Goal: Transaction & Acquisition: Purchase product/service

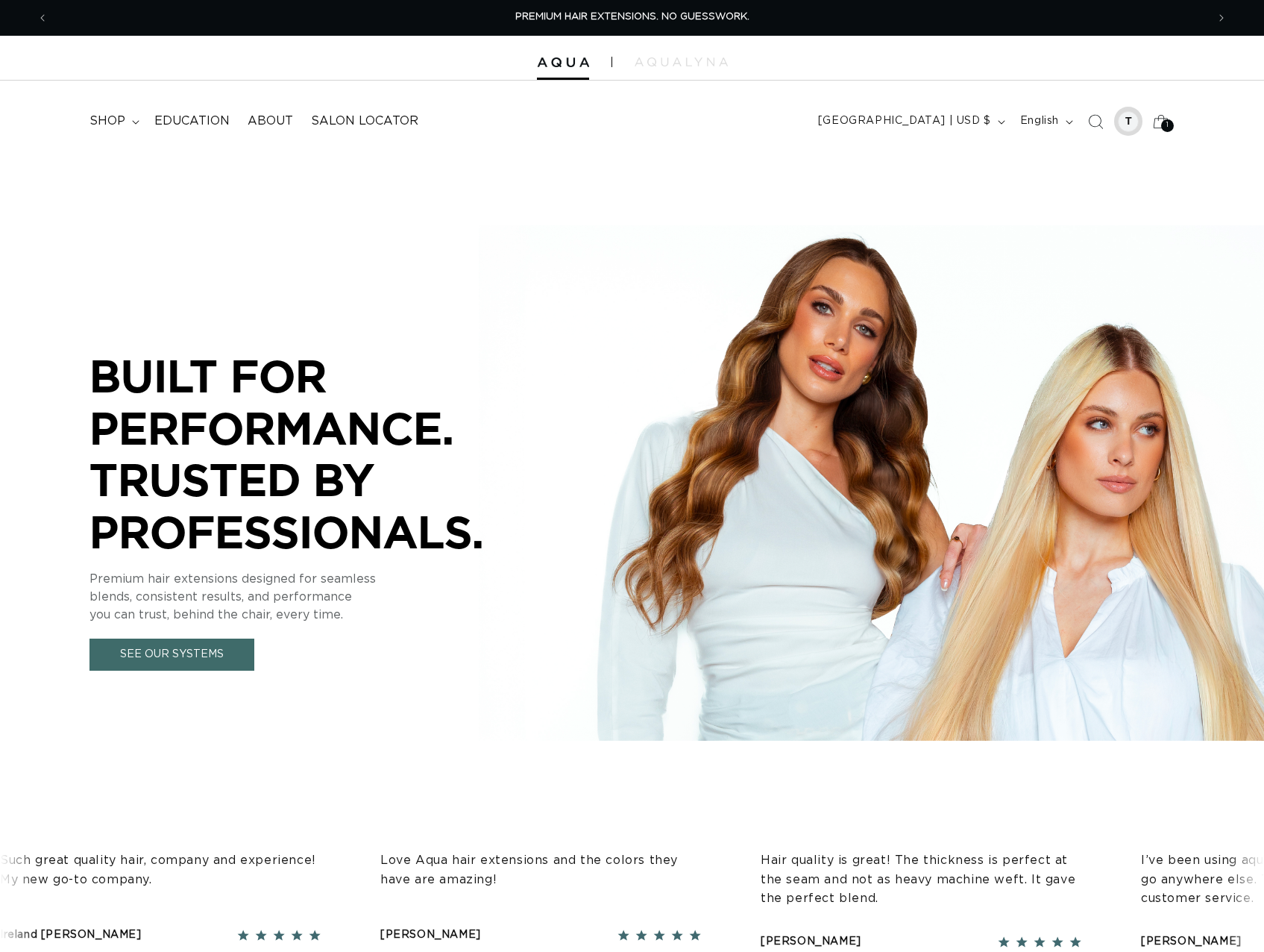
drag, startPoint x: 0, startPoint y: 0, endPoint x: 1134, endPoint y: 123, distance: 1140.7
click at [1134, 122] on div at bounding box center [1128, 122] width 21 height 21
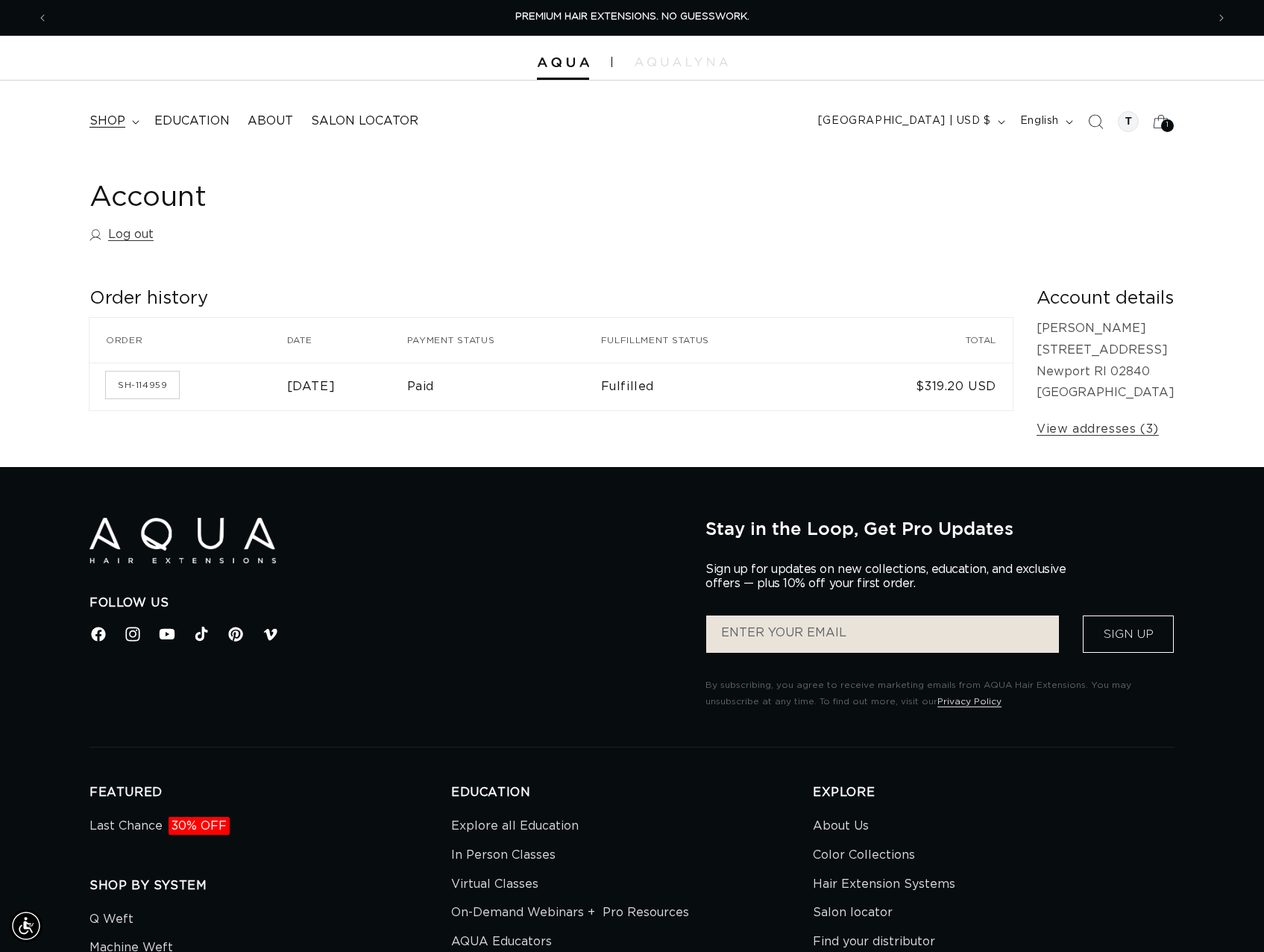
click at [102, 121] on span "shop" at bounding box center [106, 121] width 35 height 15
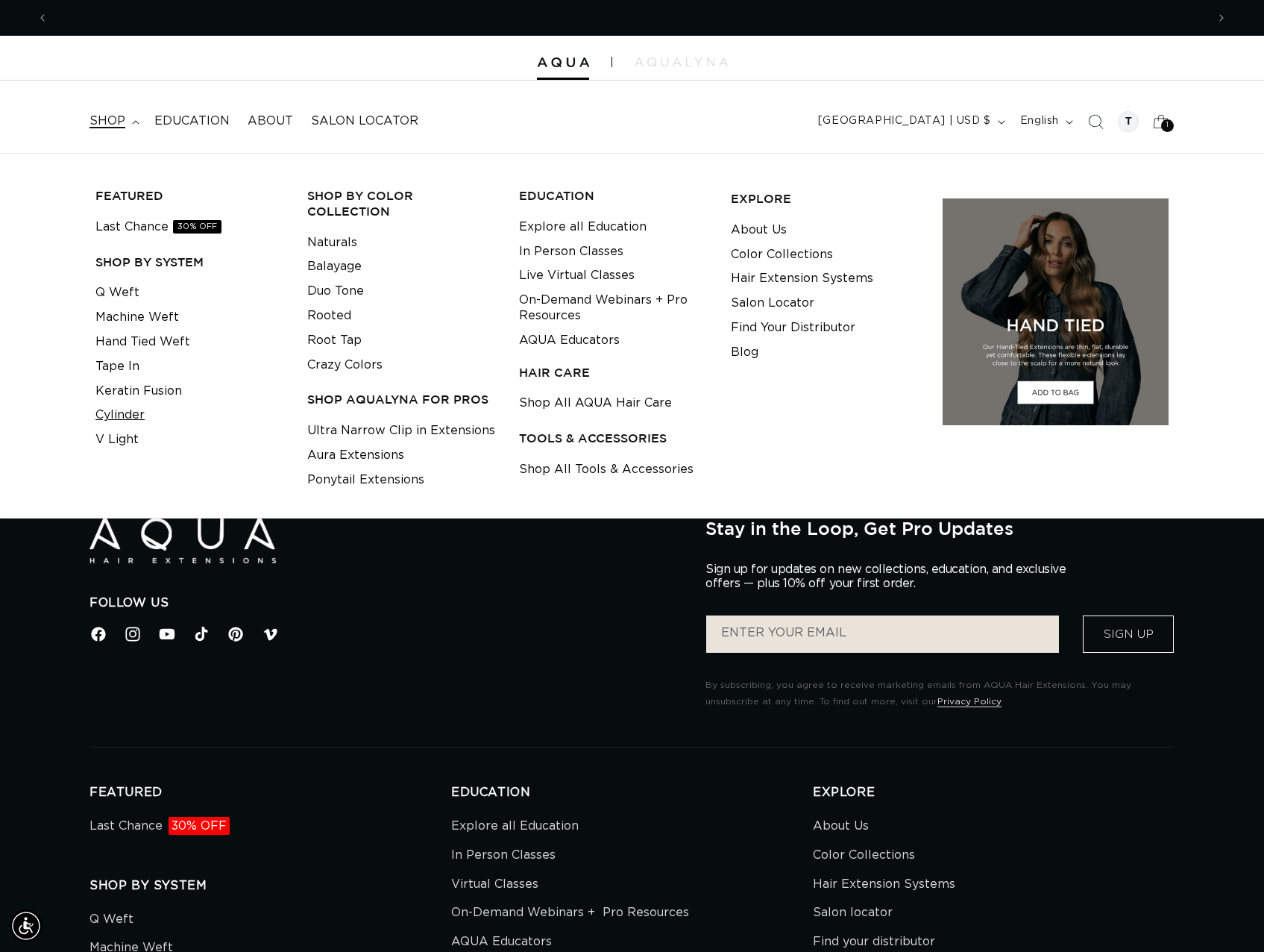
scroll to position [0, 1158]
click at [147, 389] on link "Keratin Fusion" at bounding box center [139, 392] width 86 height 25
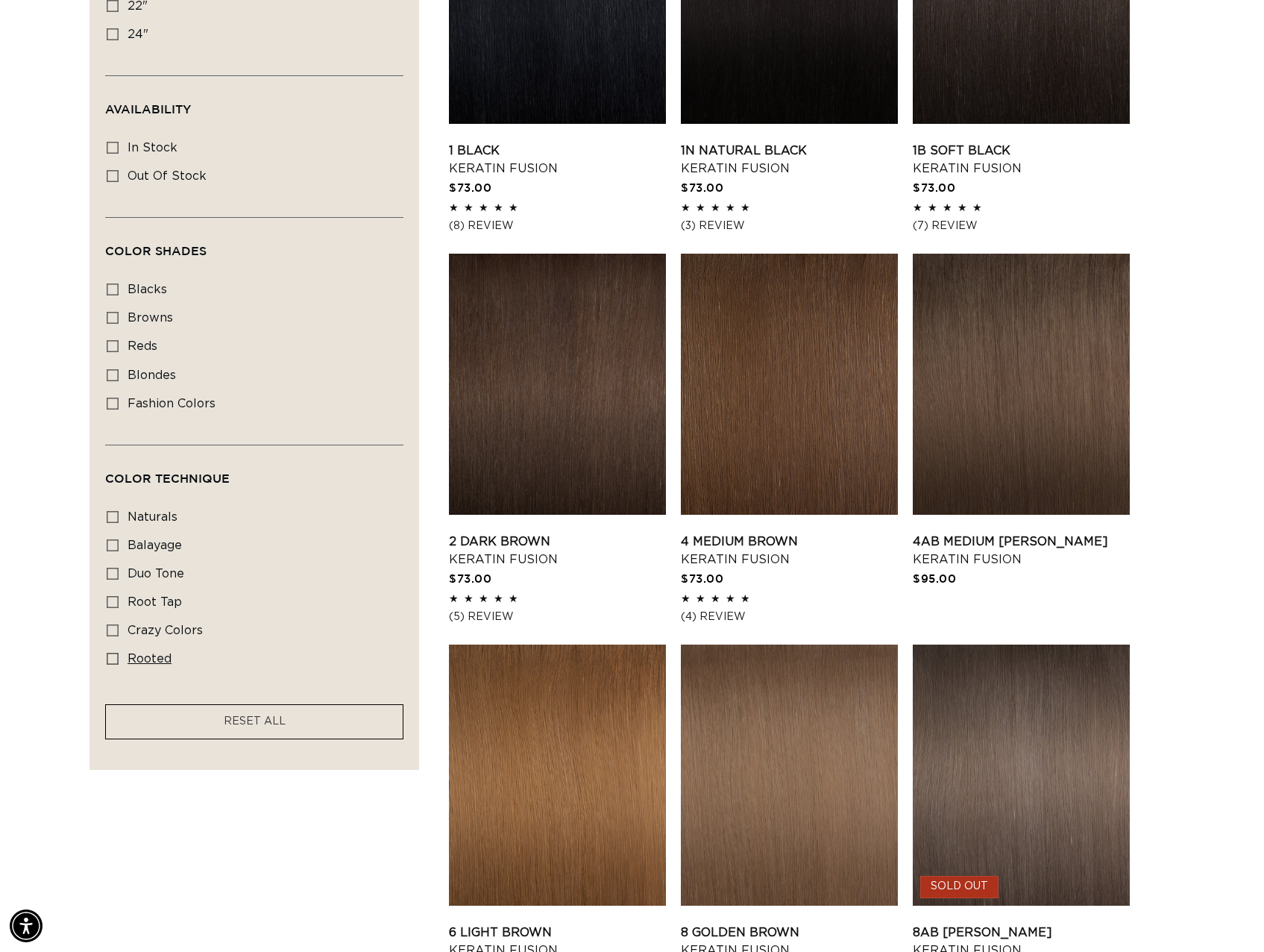
scroll to position [0, 1158]
click at [111, 601] on icon at bounding box center [112, 601] width 11 height 11
click at [111, 601] on input "root tap root tap (6 products)" at bounding box center [112, 601] width 11 height 11
checkbox input "true"
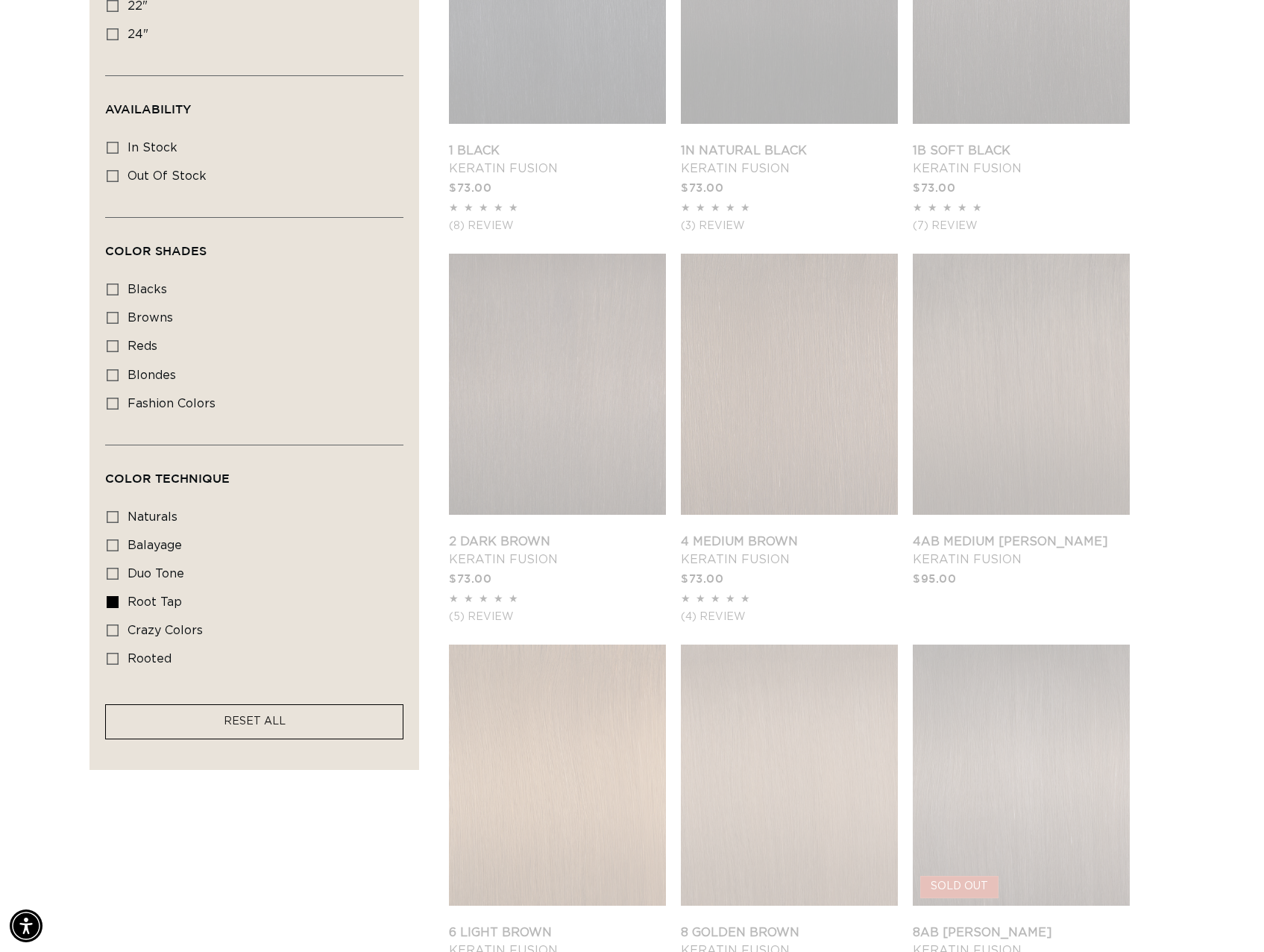
scroll to position [0, 2316]
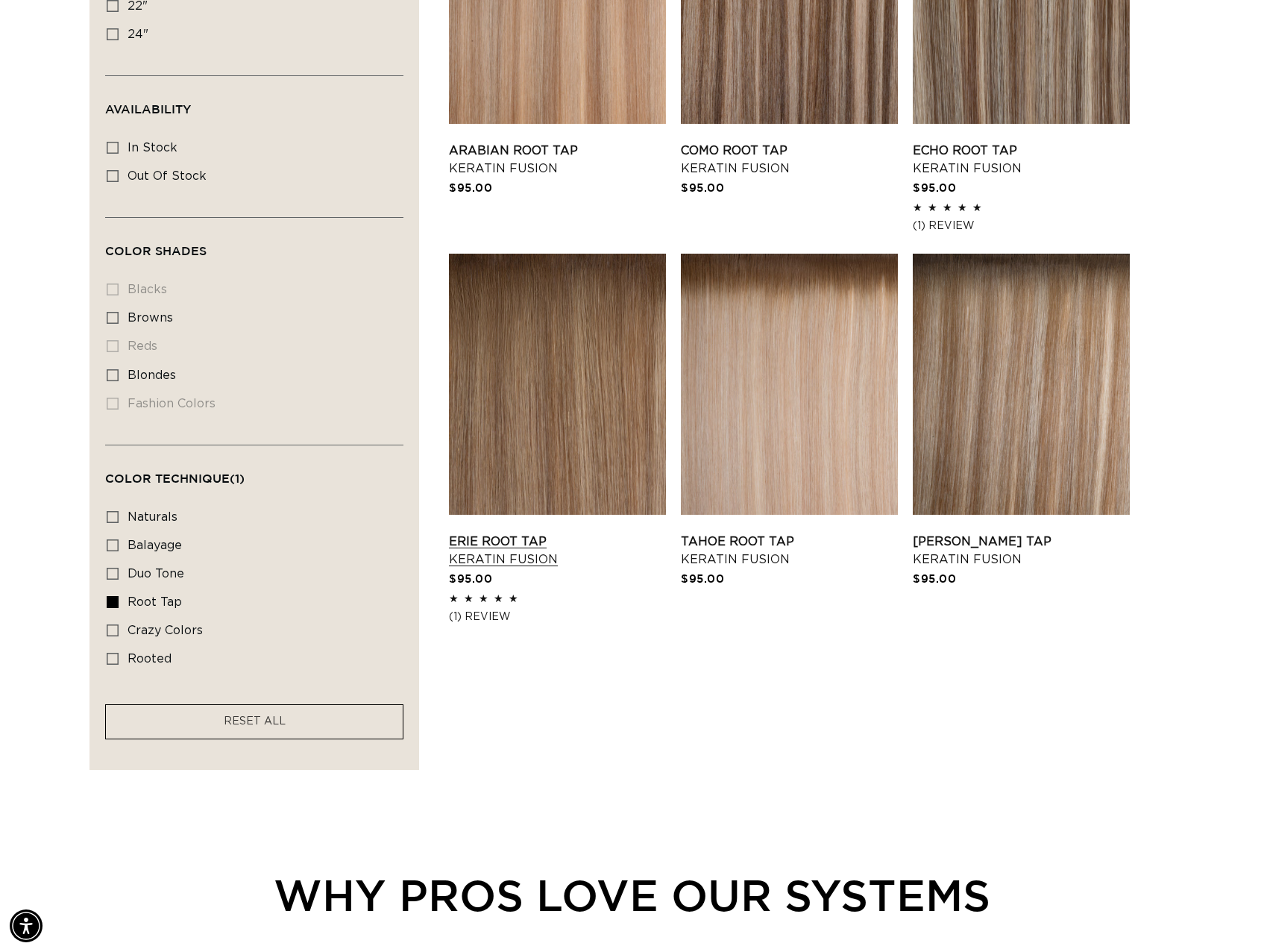
click at [521, 533] on link "Erie Root Tap Keratin Fusion" at bounding box center [557, 550] width 217 height 35
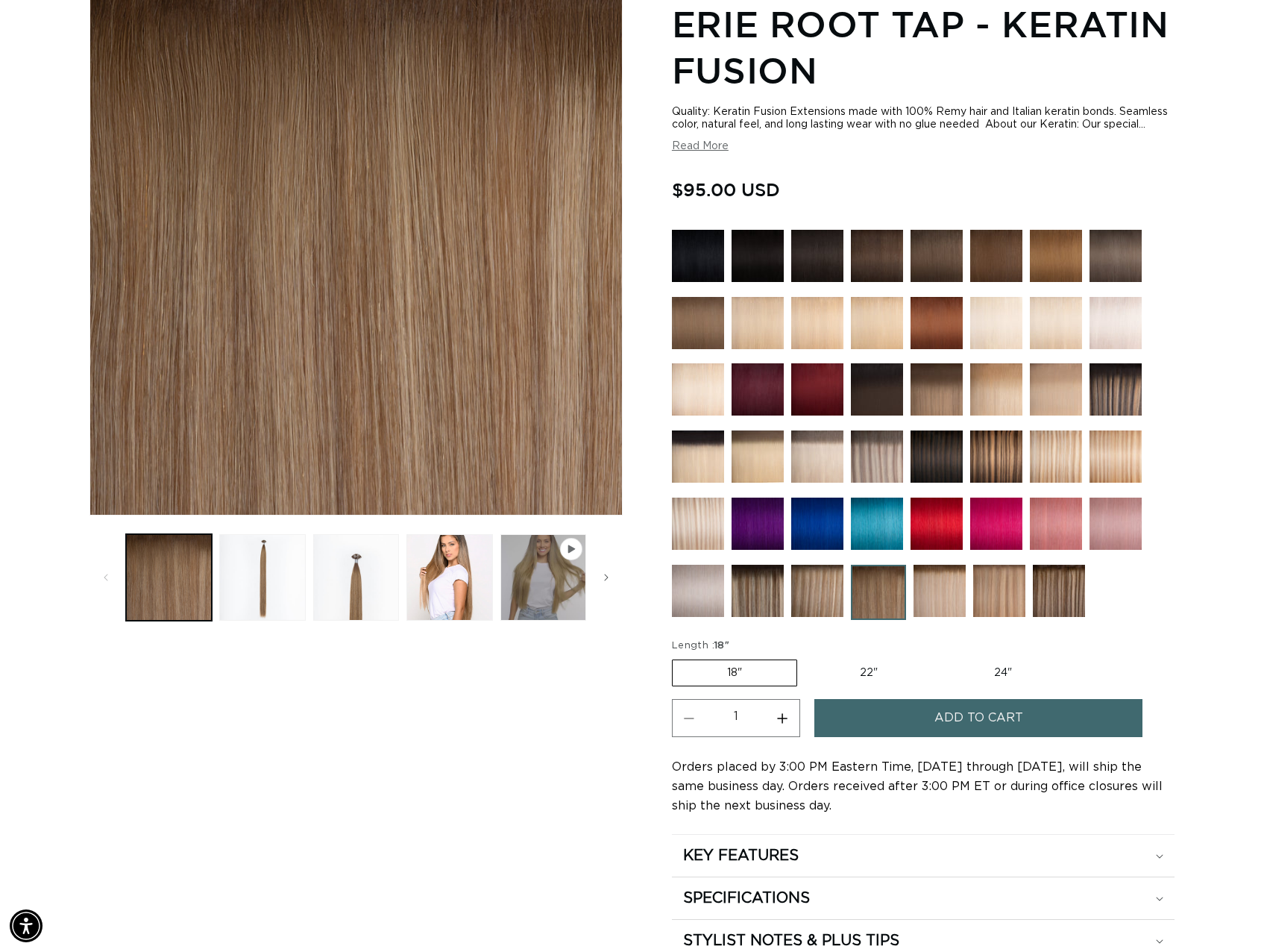
scroll to position [0, 1158]
